Goal: Task Accomplishment & Management: Complete application form

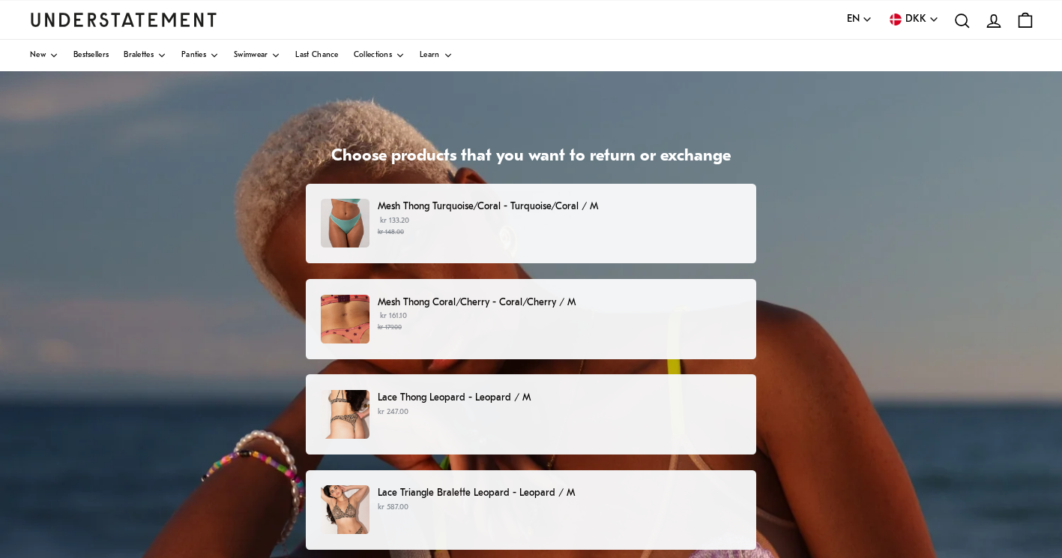
click at [499, 235] on small "kr 148.00" at bounding box center [559, 232] width 363 height 10
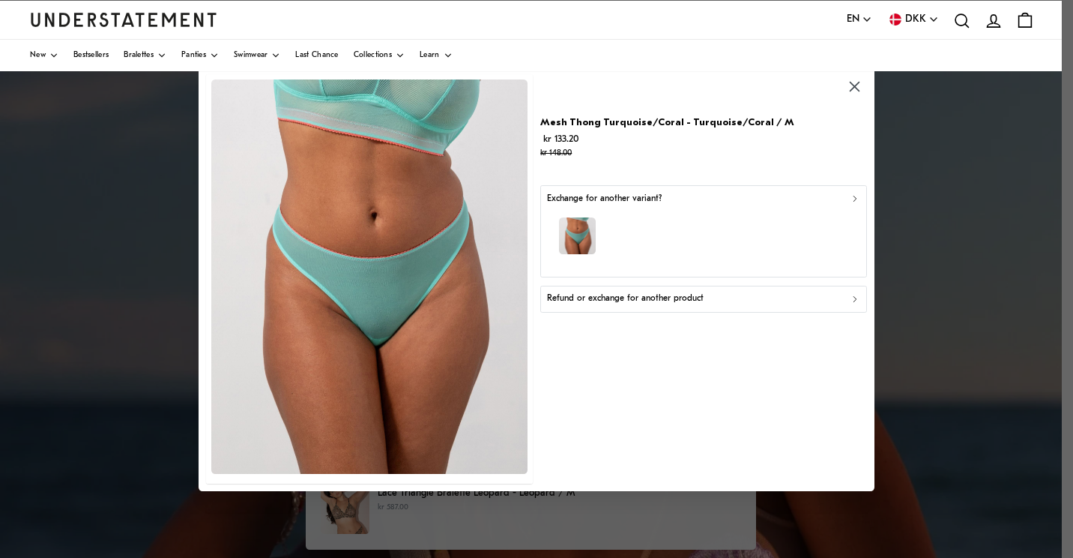
click at [706, 302] on div "Refund or exchange for another product" at bounding box center [703, 299] width 313 height 14
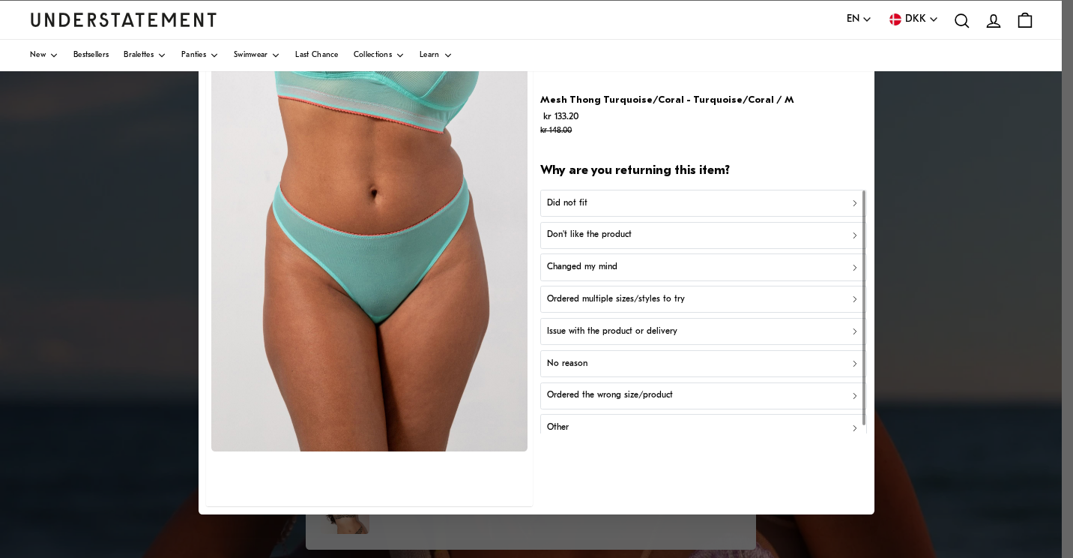
click at [654, 202] on div "Did not fit" at bounding box center [703, 203] width 313 height 14
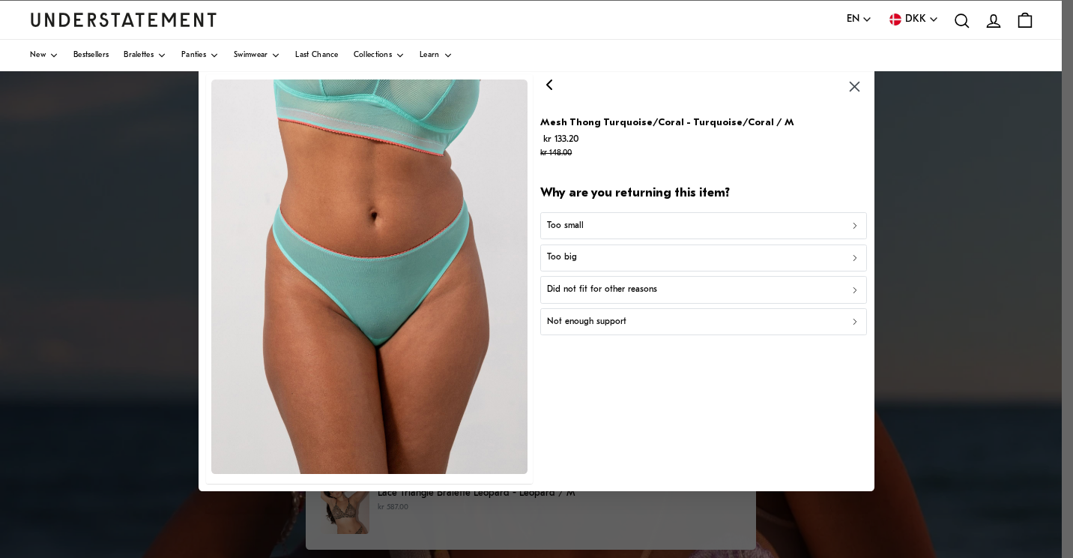
click at [654, 226] on div "Too small" at bounding box center [703, 226] width 313 height 14
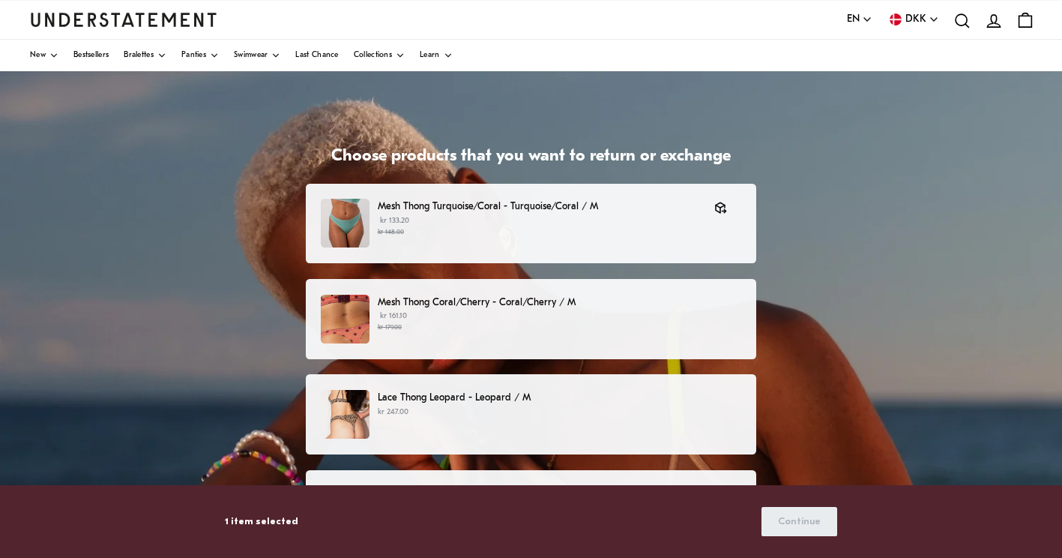
click at [630, 316] on p "kr 161.10 kr 179.00" at bounding box center [559, 321] width 363 height 22
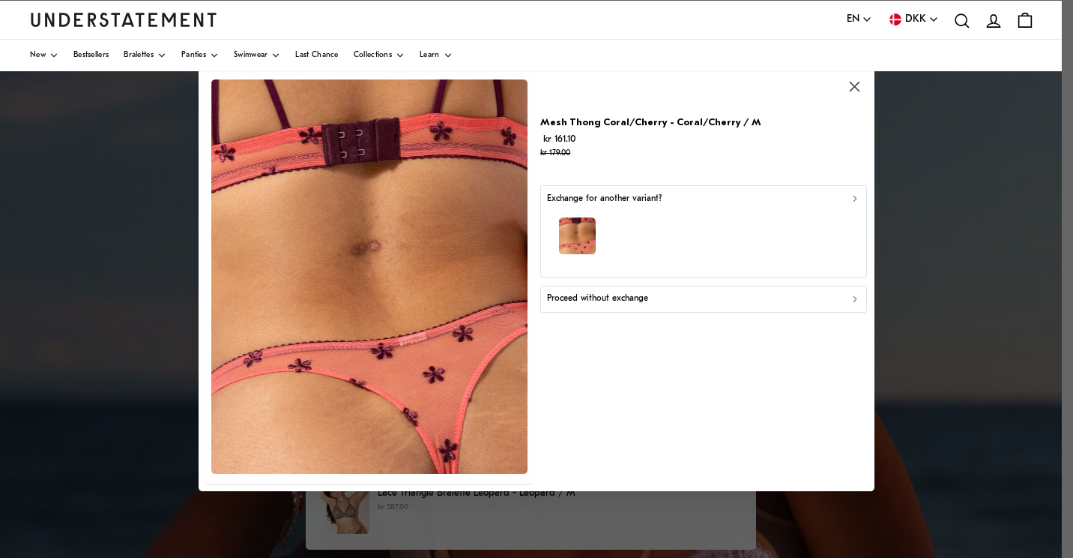
click at [630, 301] on p "Proceed without exchange" at bounding box center [597, 299] width 101 height 14
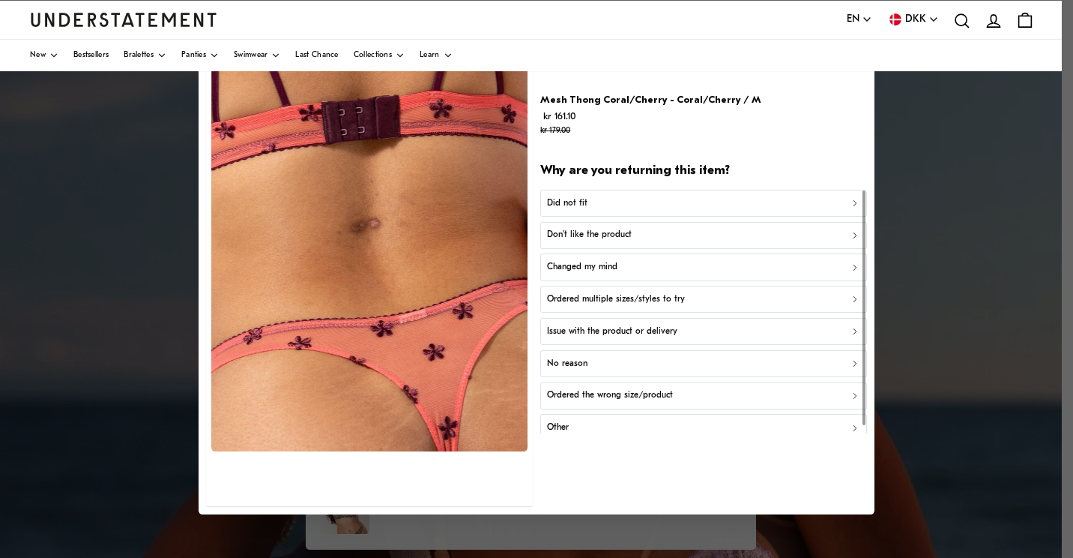
click at [597, 204] on div "Did not fit" at bounding box center [703, 203] width 313 height 14
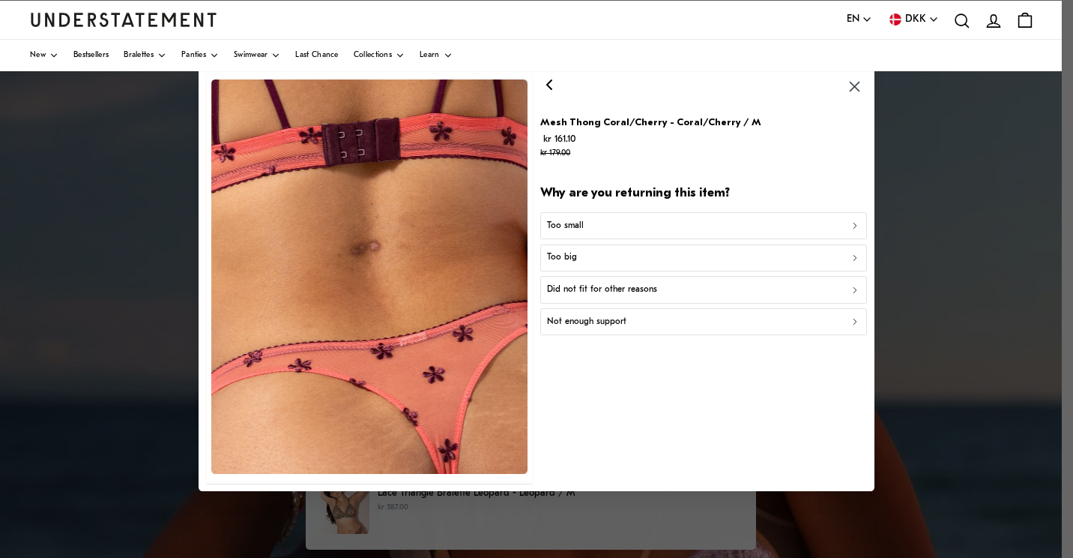
click at [590, 220] on div "Too small" at bounding box center [703, 226] width 313 height 14
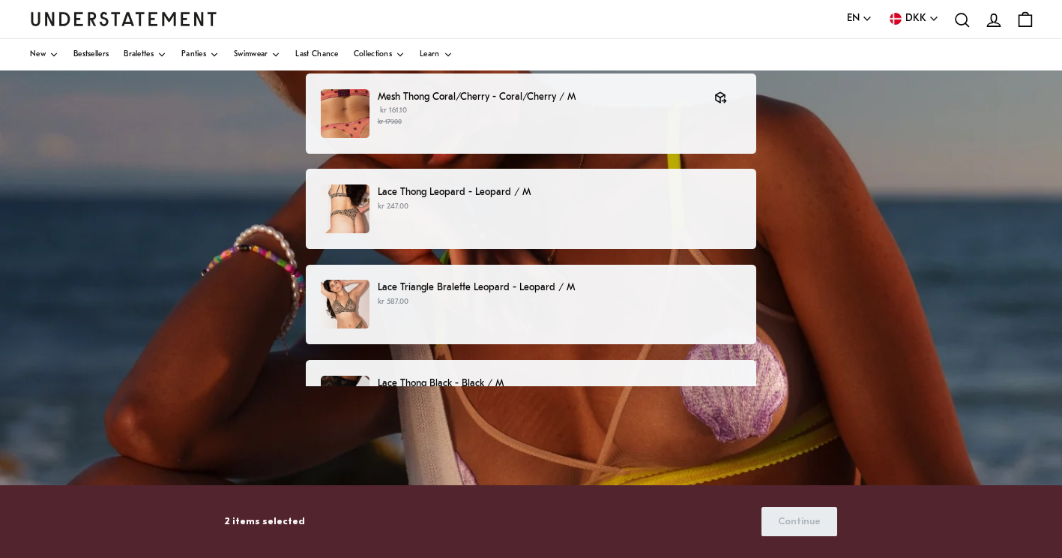
scroll to position [208, 0]
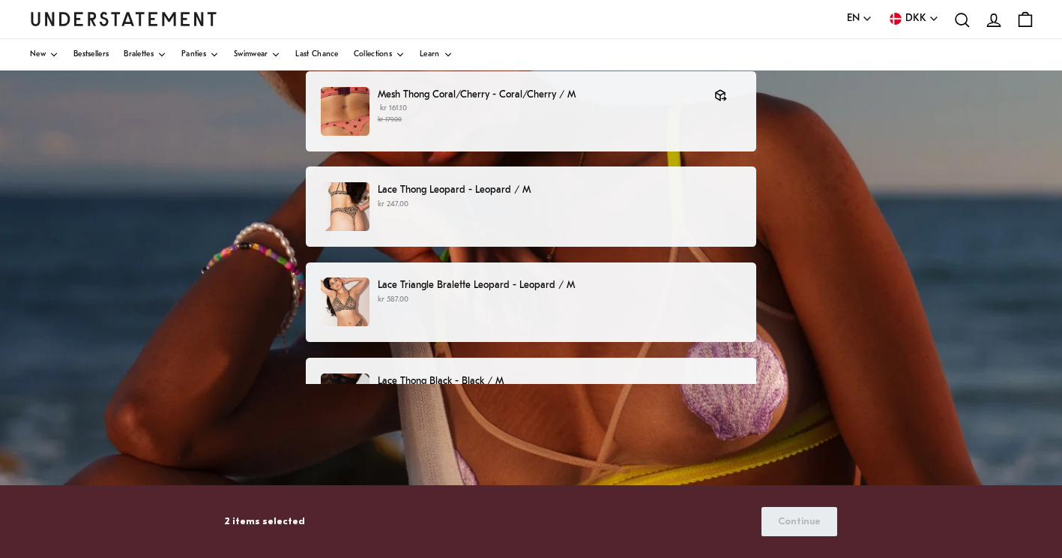
click at [485, 207] on p "kr 247.00" at bounding box center [559, 205] width 363 height 12
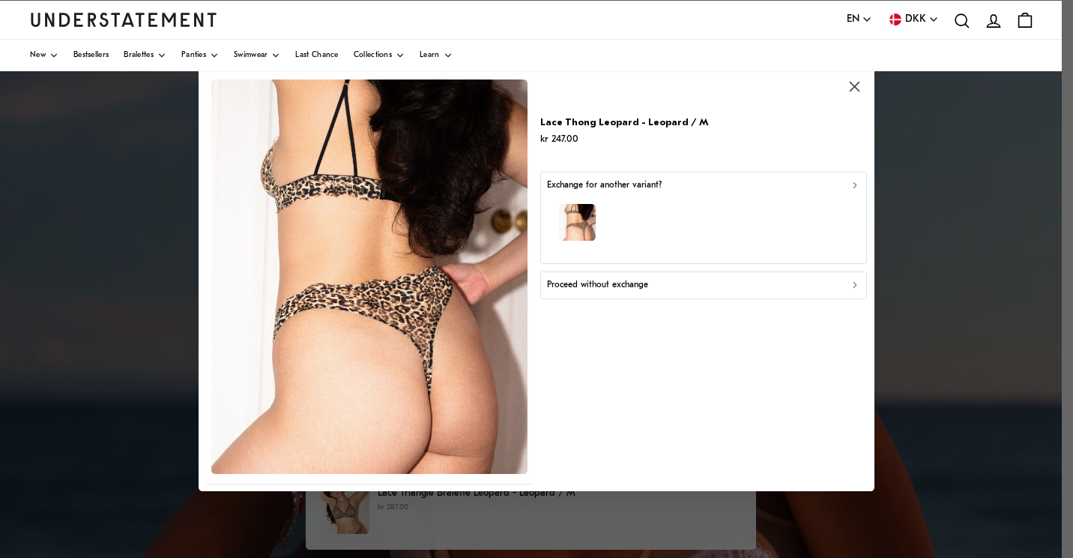
click at [695, 290] on div "Proceed without exchange" at bounding box center [703, 285] width 313 height 14
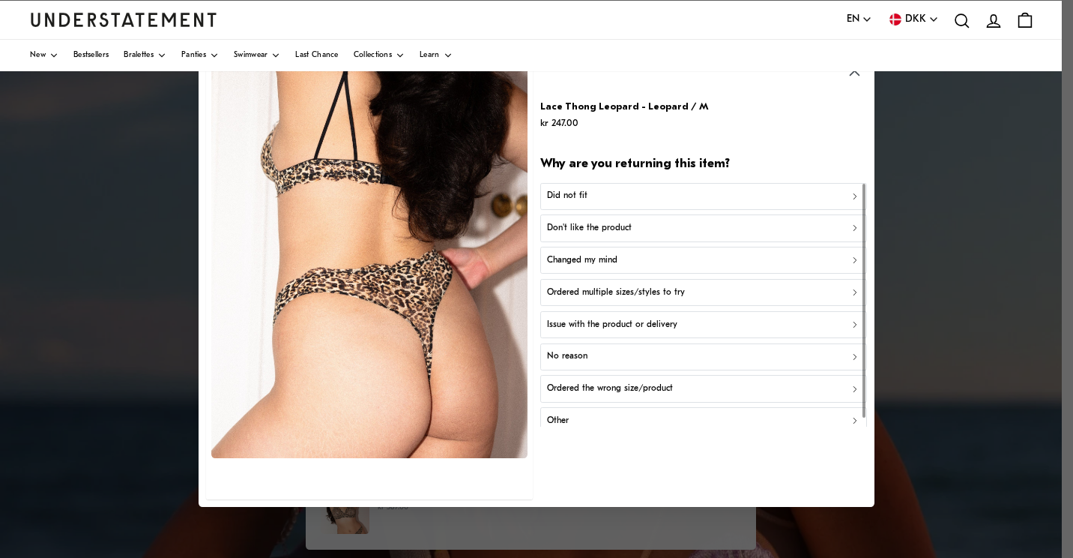
click at [626, 198] on div "Did not fit" at bounding box center [703, 196] width 313 height 14
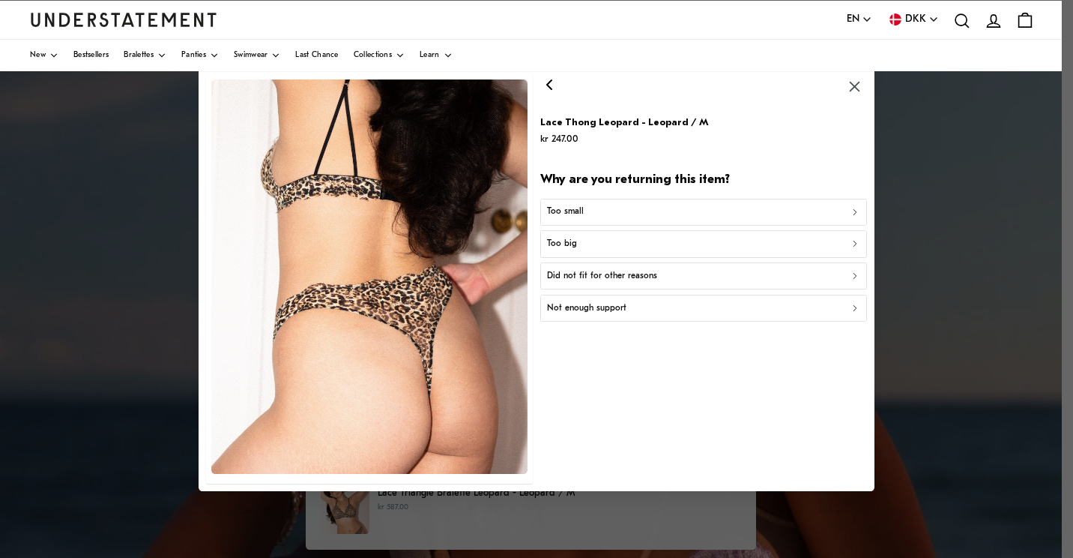
click at [624, 211] on div "Too small" at bounding box center [703, 212] width 313 height 14
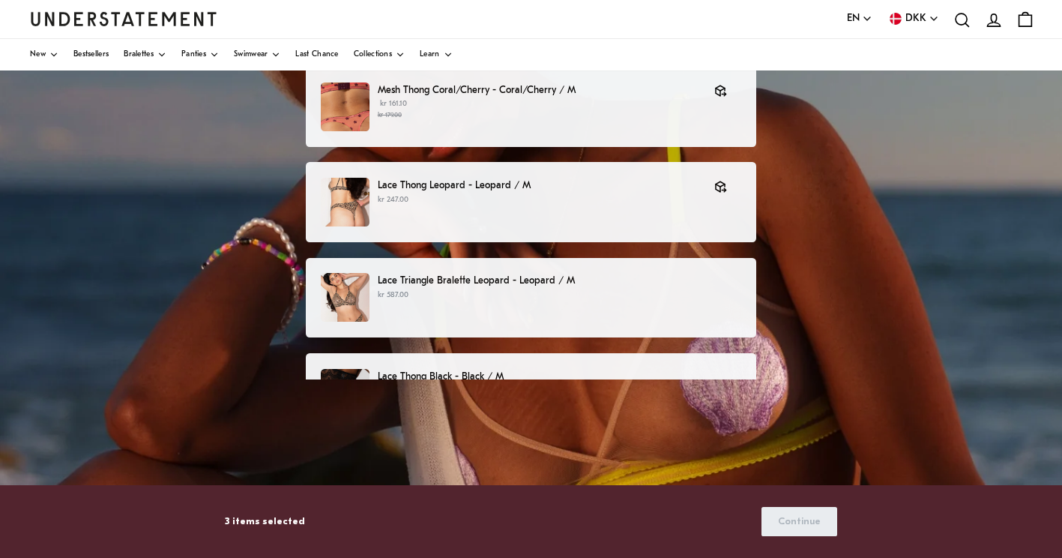
scroll to position [217, 0]
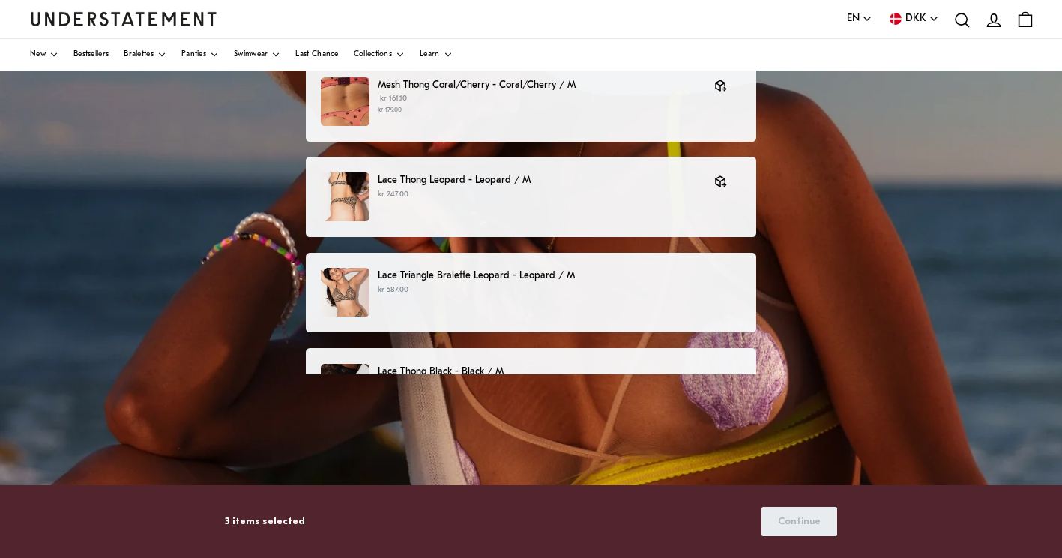
click at [672, 303] on div "Lace Triangle Bralette Leopard - Leopard / M kr 587.00" at bounding box center [531, 292] width 420 height 49
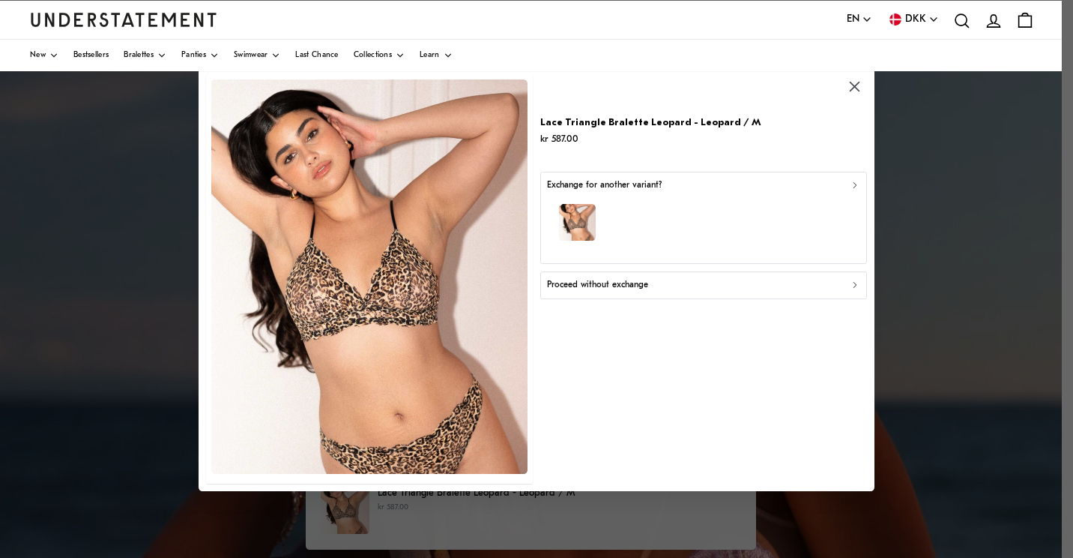
click at [856, 86] on icon "button" at bounding box center [855, 87] width 10 height 10
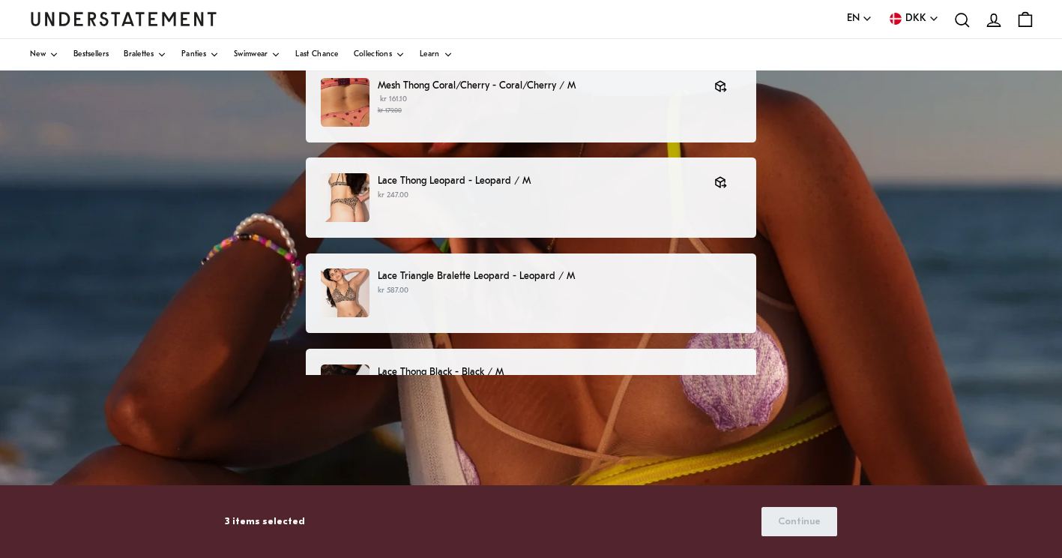
scroll to position [263, 0]
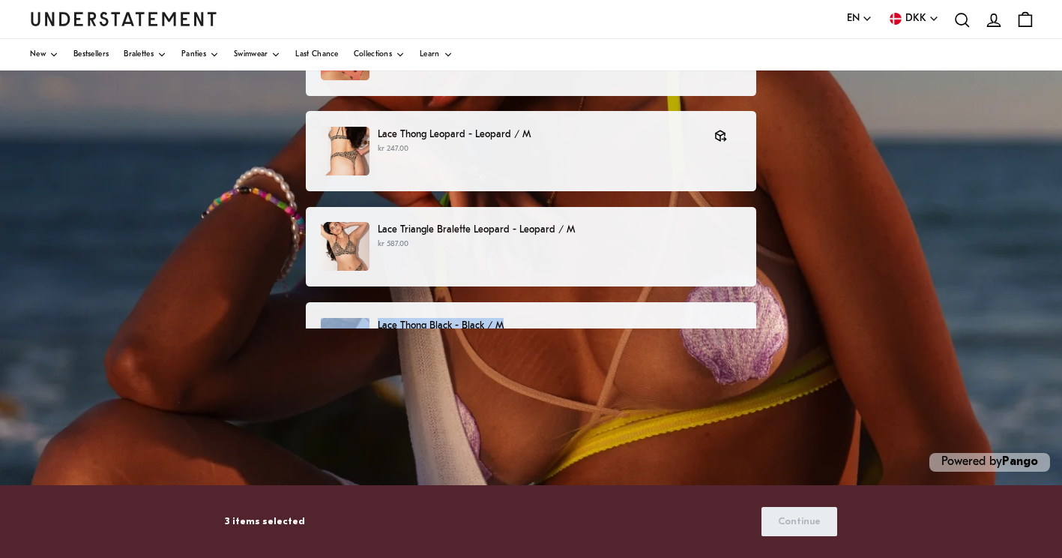
drag, startPoint x: 728, startPoint y: 331, endPoint x: 725, endPoint y: 292, distance: 39.1
click at [725, 292] on div "Mesh Thong Turquoise/Coral - Turquoise/Coral / M kr 133.20 kr 148.00 Mesh Thong…" at bounding box center [531, 173] width 451 height 505
click at [757, 314] on div "Choose products that you want to return or exchange Mesh Thong Turquoise/Coral …" at bounding box center [531, 154] width 467 height 543
click at [489, 308] on div "Lace Thong Black - Black / M kr 247.00" at bounding box center [531, 342] width 451 height 80
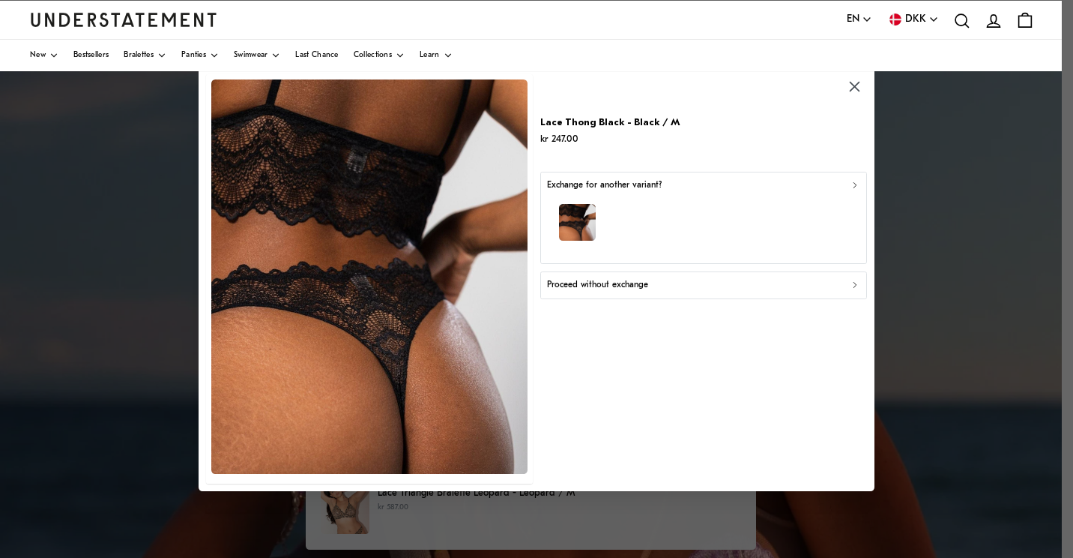
click at [621, 283] on p "Proceed without exchange" at bounding box center [597, 285] width 101 height 14
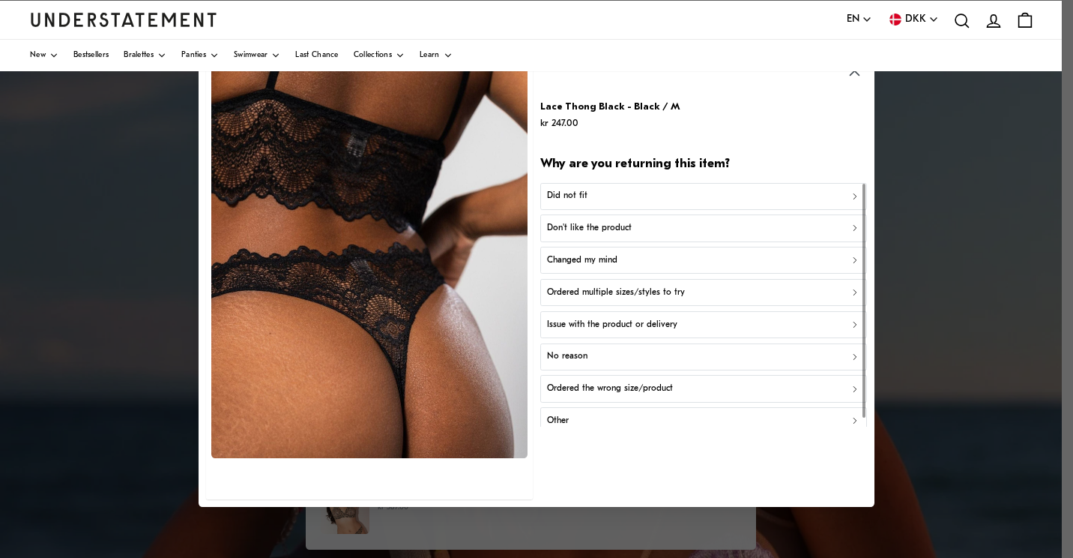
click at [572, 199] on p "Did not fit" at bounding box center [567, 196] width 40 height 14
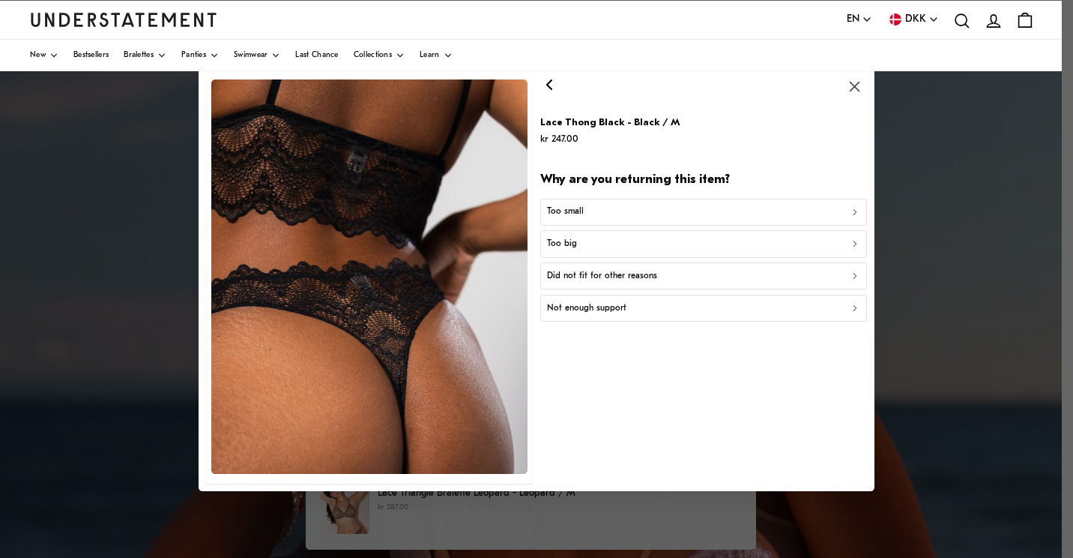
click at [577, 215] on p "Too small" at bounding box center [565, 212] width 37 height 14
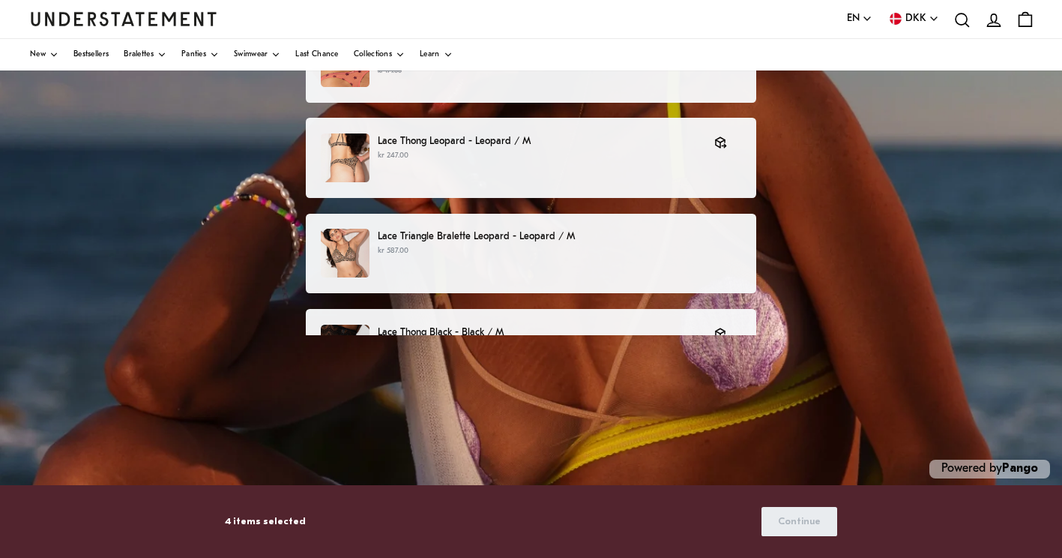
scroll to position [263, 0]
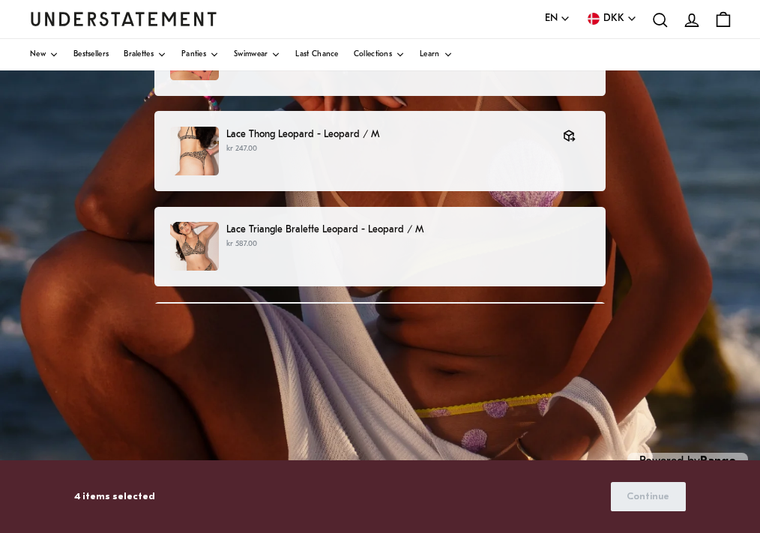
click at [540, 341] on div "Mesh Thong Turquoise/Coral - Turquoise/Coral / M kr 133.20 kr 148.00 Mesh Thong…" at bounding box center [379, 161] width 451 height 480
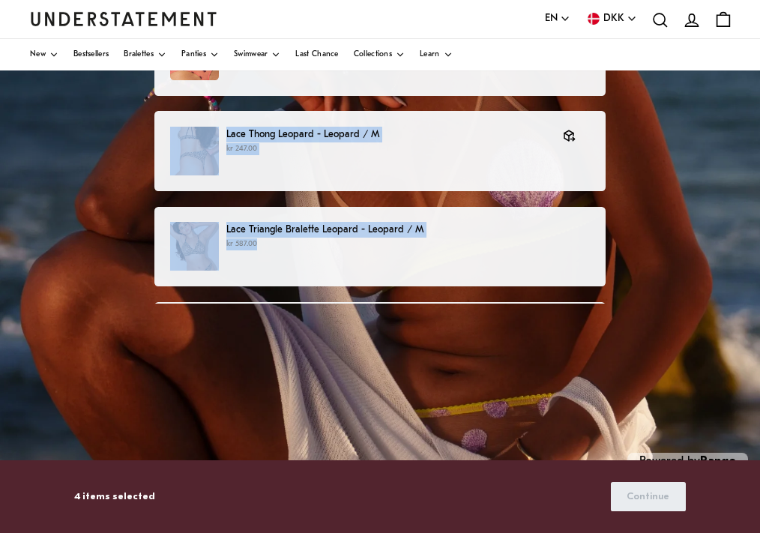
drag, startPoint x: 534, startPoint y: 256, endPoint x: 525, endPoint y: 91, distance: 165.2
click at [525, 91] on div "Mesh Thong Turquoise/Coral - Turquoise/Coral / M kr 133.20 kr 148.00 Mesh Thong…" at bounding box center [379, 509] width 451 height 1177
drag, startPoint x: 525, startPoint y: 91, endPoint x: 696, endPoint y: 193, distance: 199.2
click at [696, 193] on div "Choose products that you want to return or exchange Mesh Thong Turquoise/Coral …" at bounding box center [380, 182] width 760 height 749
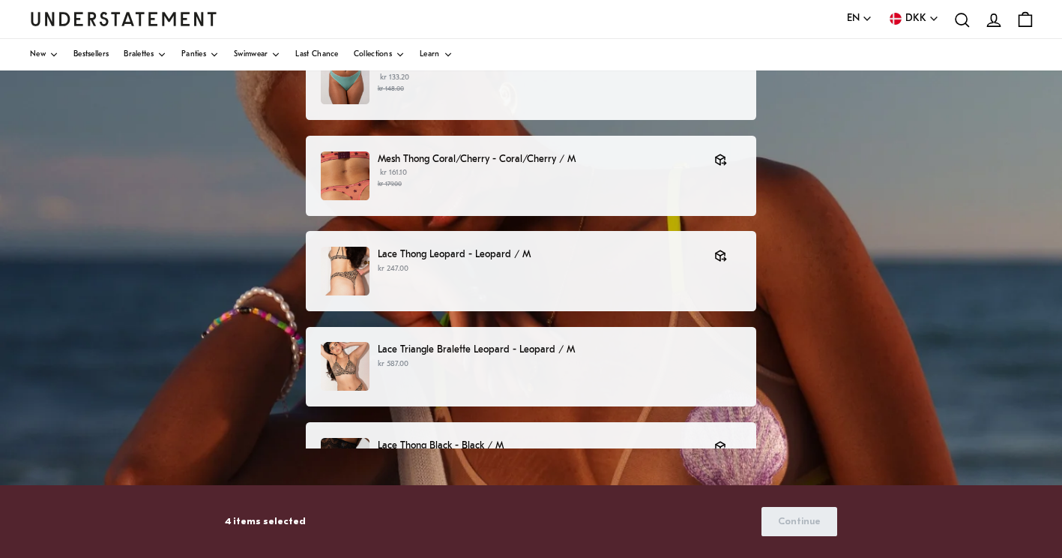
scroll to position [173, 0]
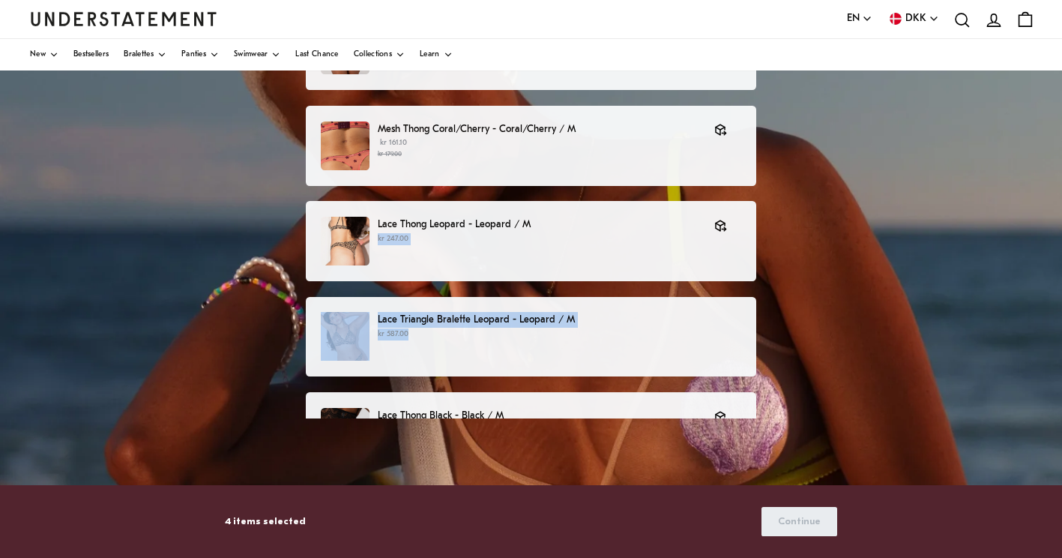
drag, startPoint x: 658, startPoint y: 345, endPoint x: 626, endPoint y: 195, distance: 154.0
click at [807, 273] on div "Choose products that you want to return or exchange Mesh Thong Turquoise/Coral …" at bounding box center [531, 272] width 1062 height 749
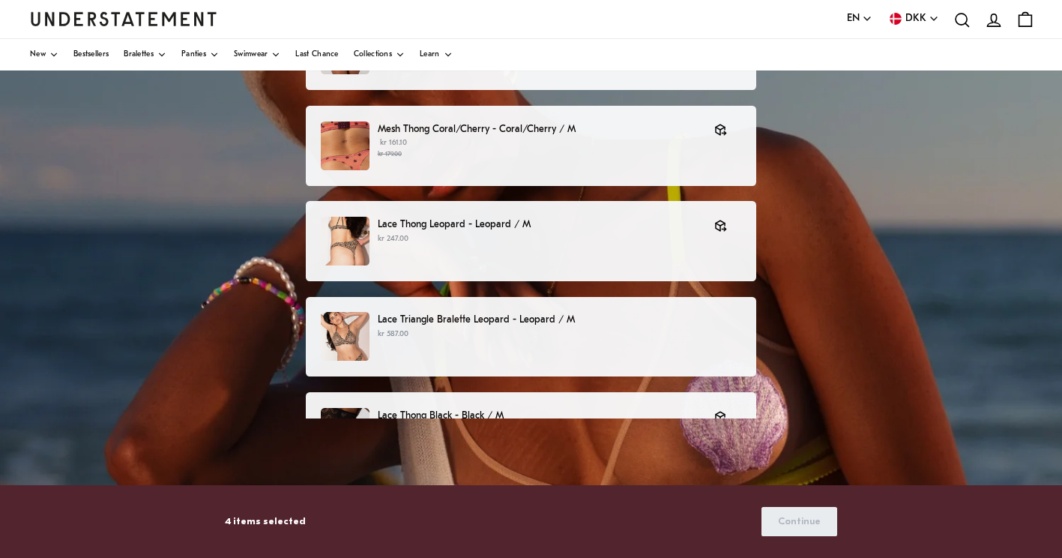
click at [806, 436] on div "Choose products that you want to return or exchange Mesh Thong Turquoise/Coral …" at bounding box center [531, 272] width 1062 height 749
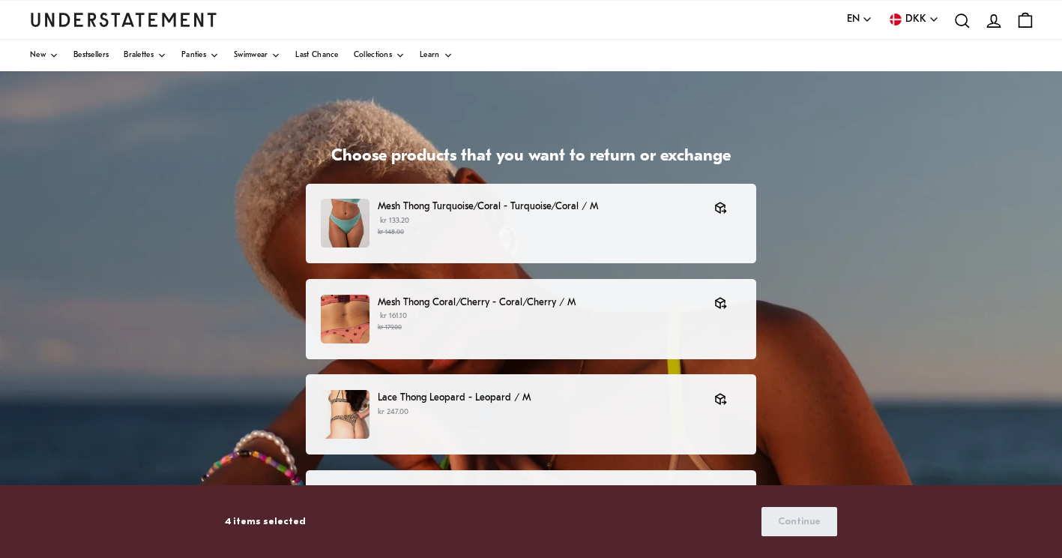
scroll to position [263, 0]
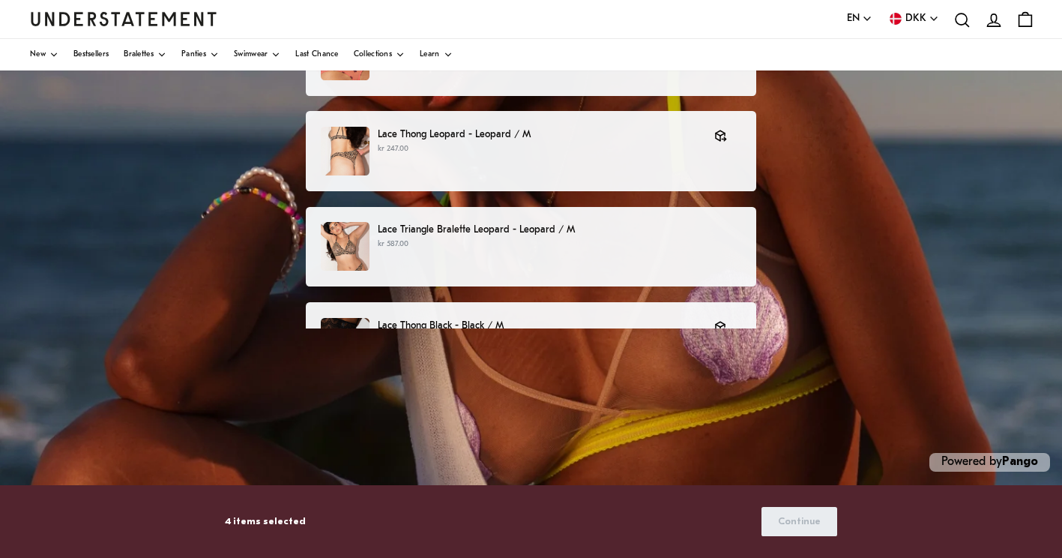
click at [268, 523] on p "4 items selected" at bounding box center [265, 521] width 81 height 16
click at [306, 430] on div "Choose products that you want to return or exchange Mesh Thong Turquoise/Coral …" at bounding box center [531, 182] width 1062 height 749
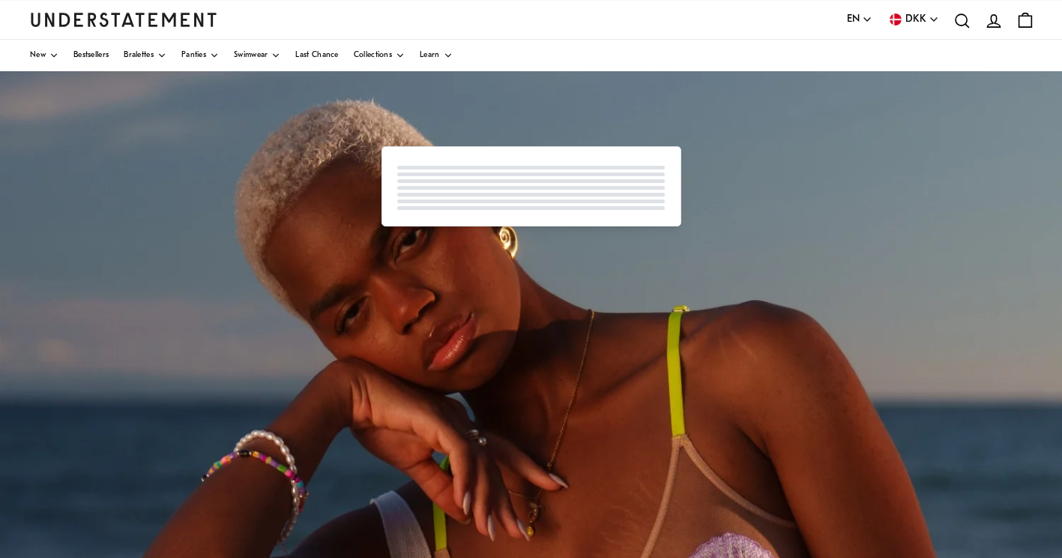
click at [946, 304] on div "Powered by Pango" at bounding box center [531, 445] width 1062 height 749
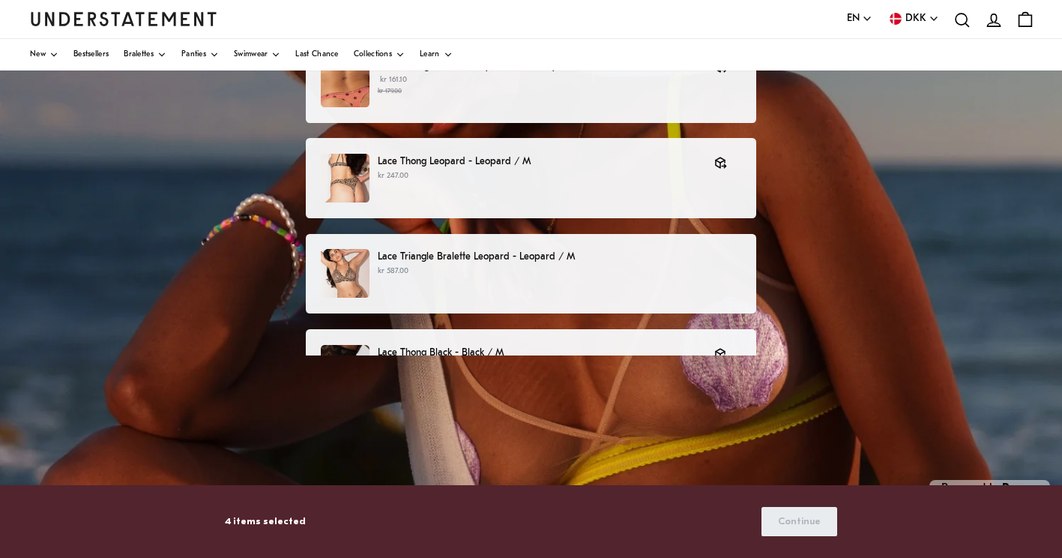
scroll to position [263, 0]
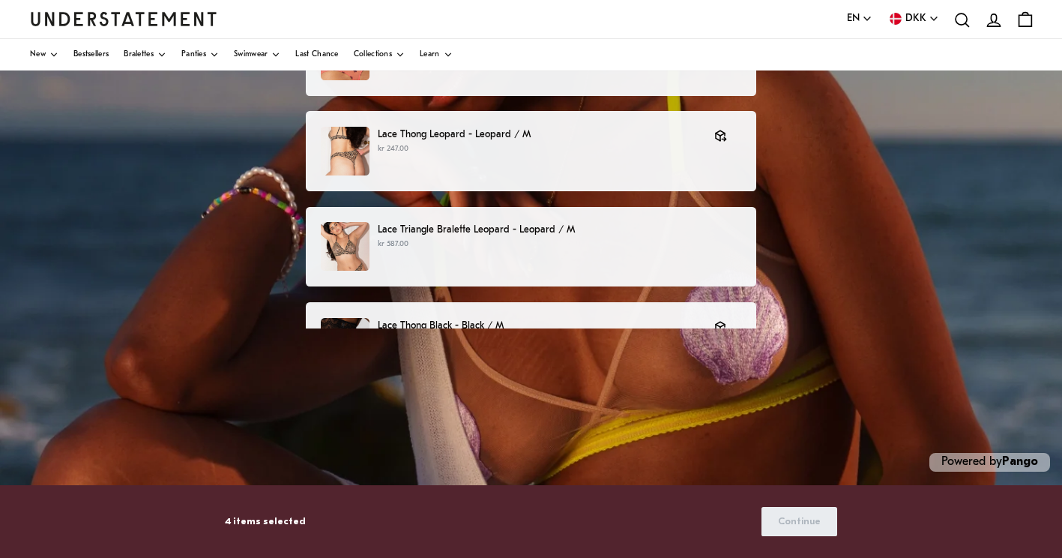
click at [835, 501] on div "4 items selected Continue" at bounding box center [531, 520] width 612 height 39
click at [261, 524] on p "4 items selected" at bounding box center [265, 521] width 81 height 16
click at [217, 392] on div "Choose products that you want to return or exchange Mesh Thong Turquoise/Coral …" at bounding box center [531, 182] width 1062 height 749
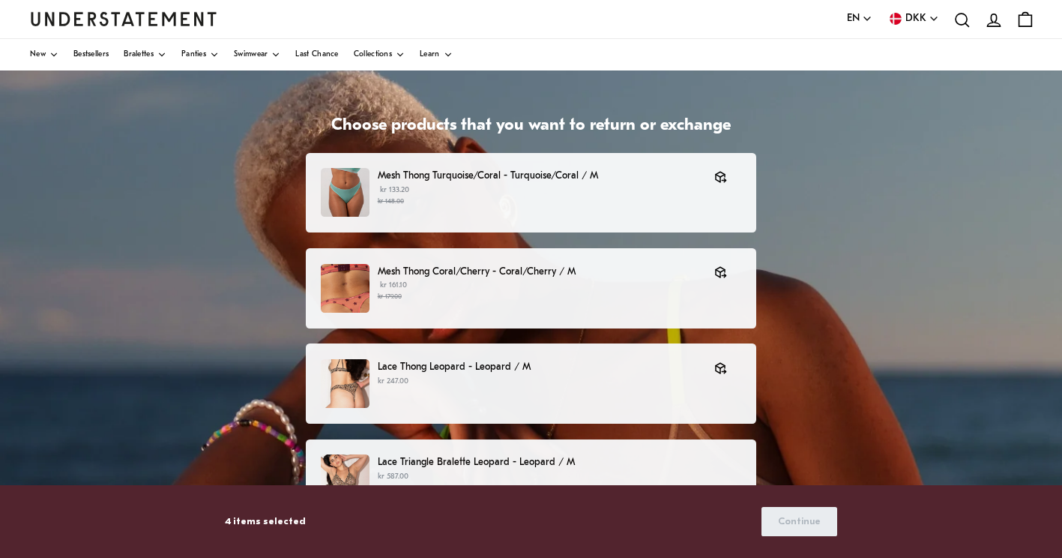
scroll to position [0, 0]
